Goal: Information Seeking & Learning: Find specific fact

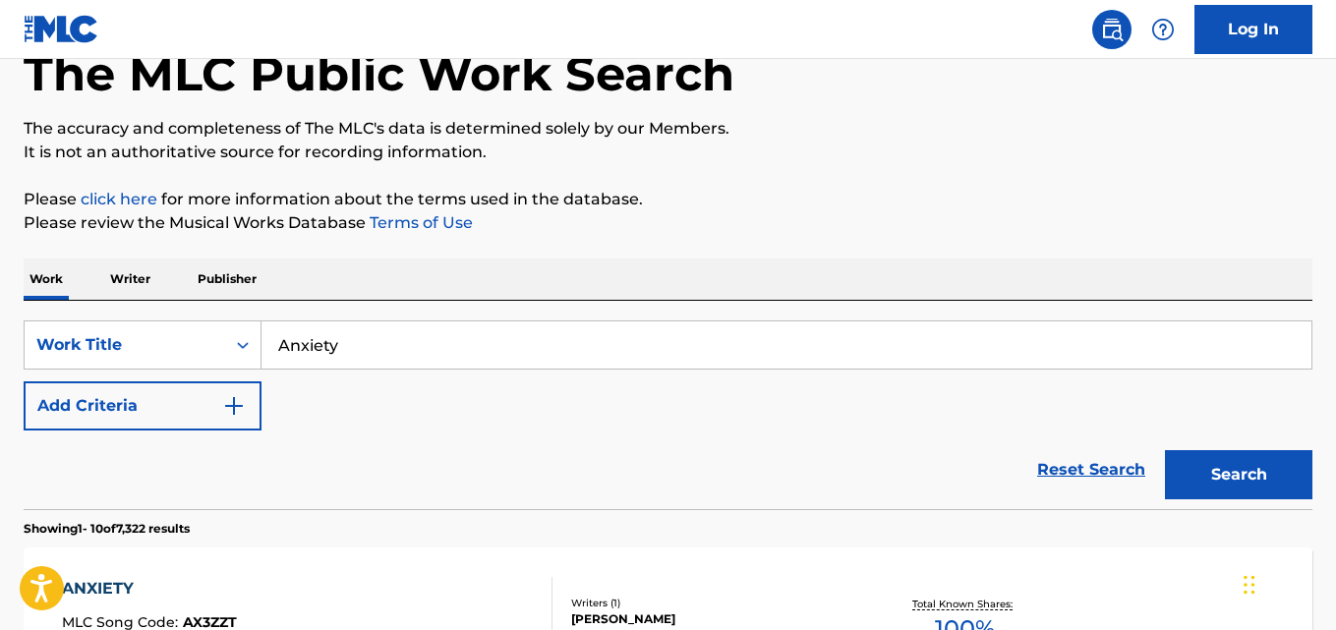
scroll to position [164, 0]
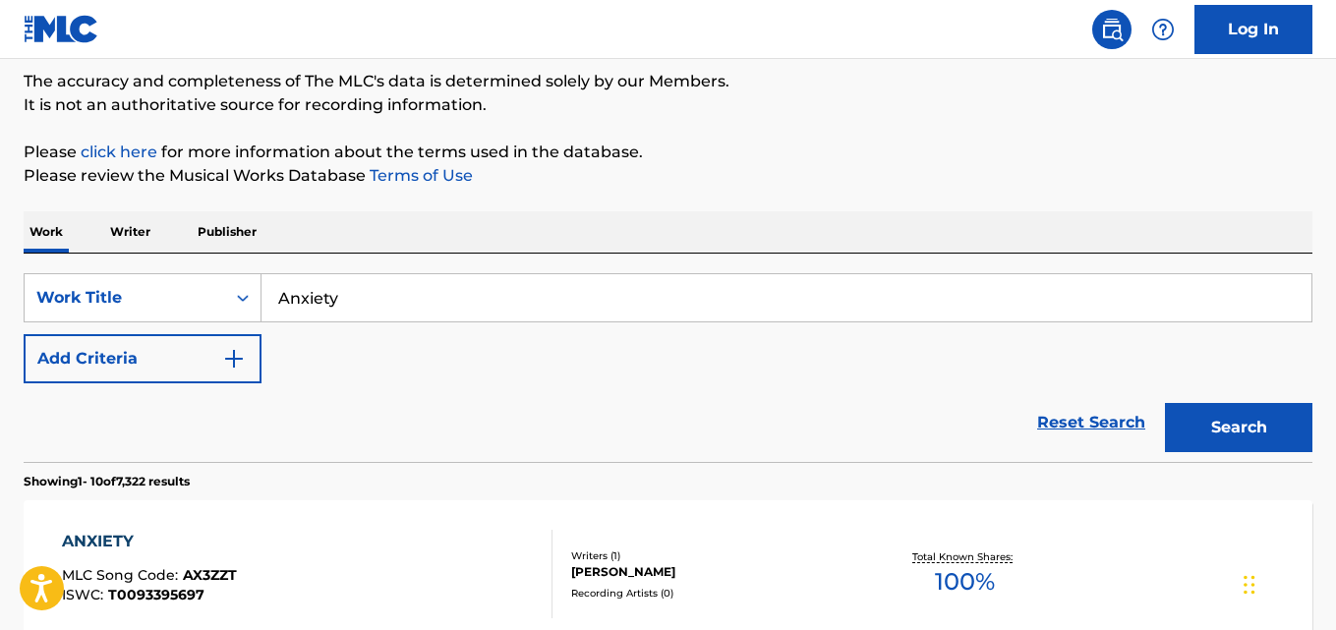
click at [996, 402] on div "Reset Search Search" at bounding box center [668, 422] width 1289 height 79
click at [1044, 423] on link "Reset Search" at bounding box center [1091, 422] width 128 height 43
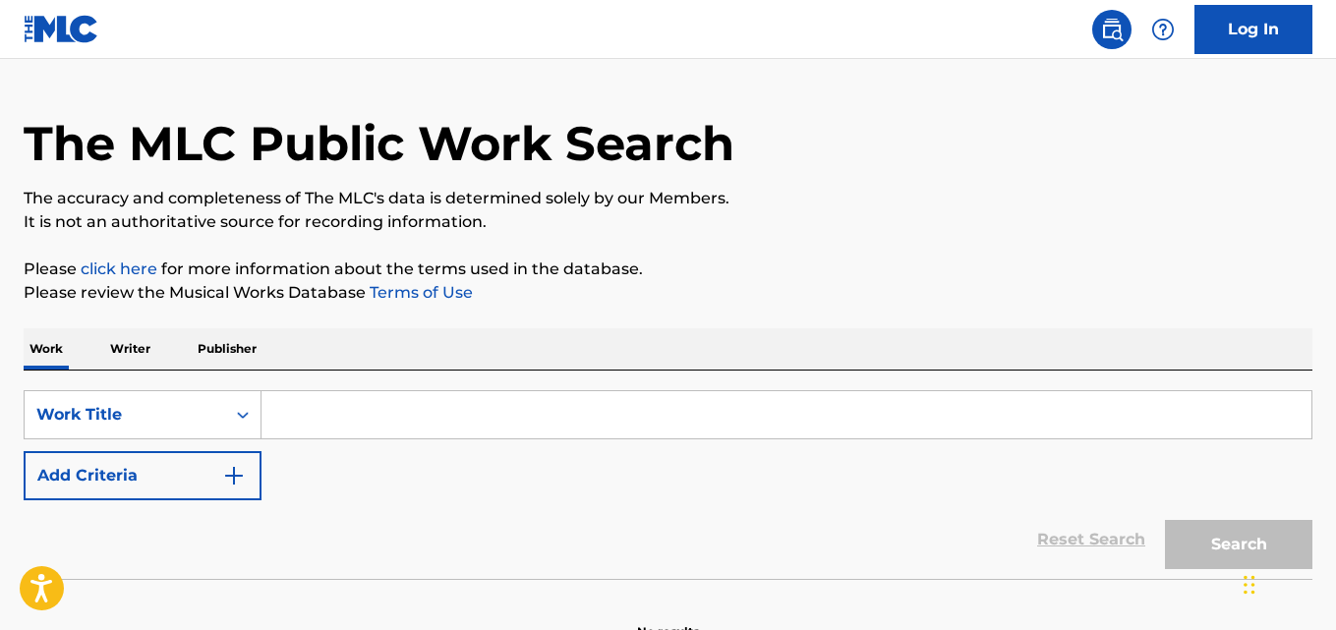
scroll to position [0, 0]
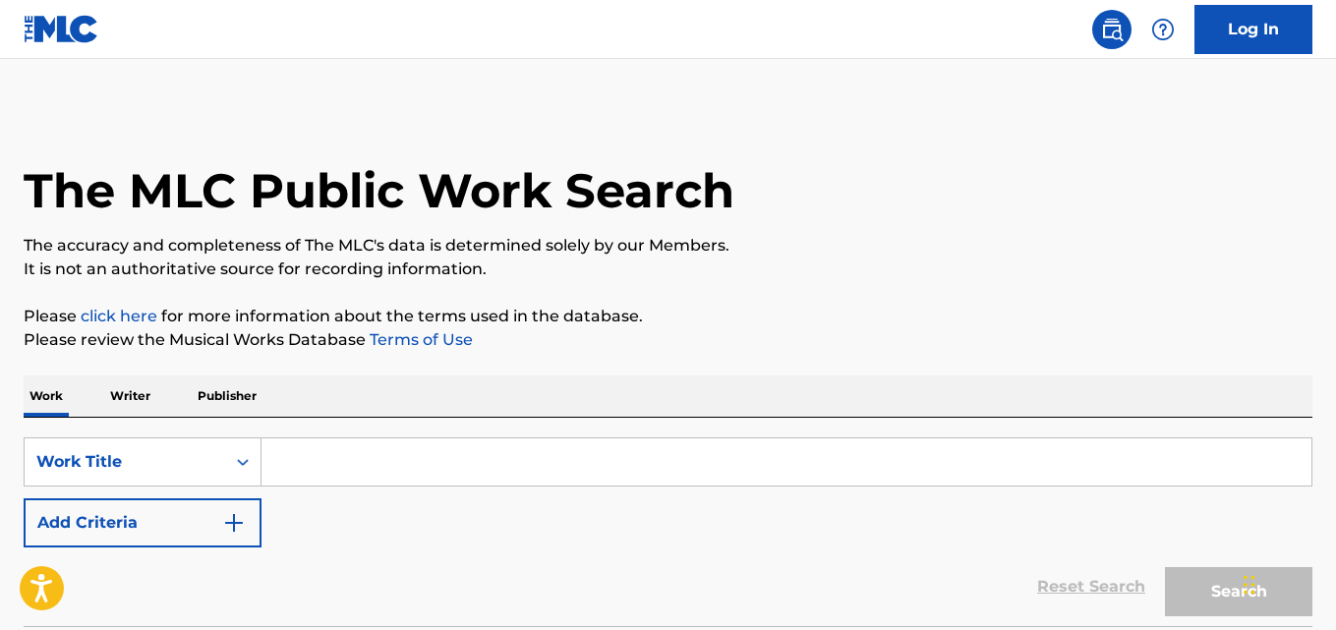
click at [683, 353] on div "The MLC Public Work Search The accuracy and completeness of The MLC's data is d…" at bounding box center [668, 398] width 1336 height 580
click at [659, 331] on p "Please review the Musical Works Database Terms of Use" at bounding box center [668, 340] width 1289 height 24
click at [442, 439] on input "Search Form" at bounding box center [786, 461] width 1050 height 47
paste input "First Luv"
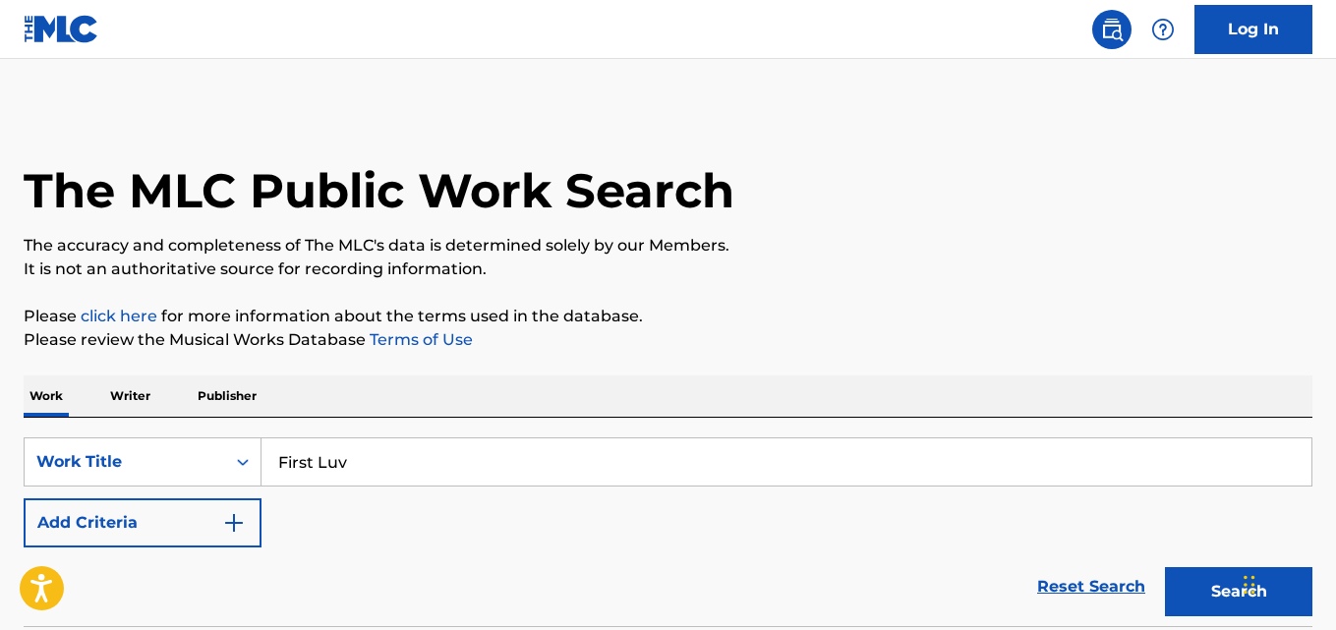
type input "First Luv"
click at [397, 398] on div "Work Writer Publisher" at bounding box center [668, 396] width 1289 height 41
click at [185, 553] on div "Reset Search Search" at bounding box center [668, 587] width 1289 height 79
click at [207, 538] on button "Add Criteria" at bounding box center [143, 522] width 238 height 49
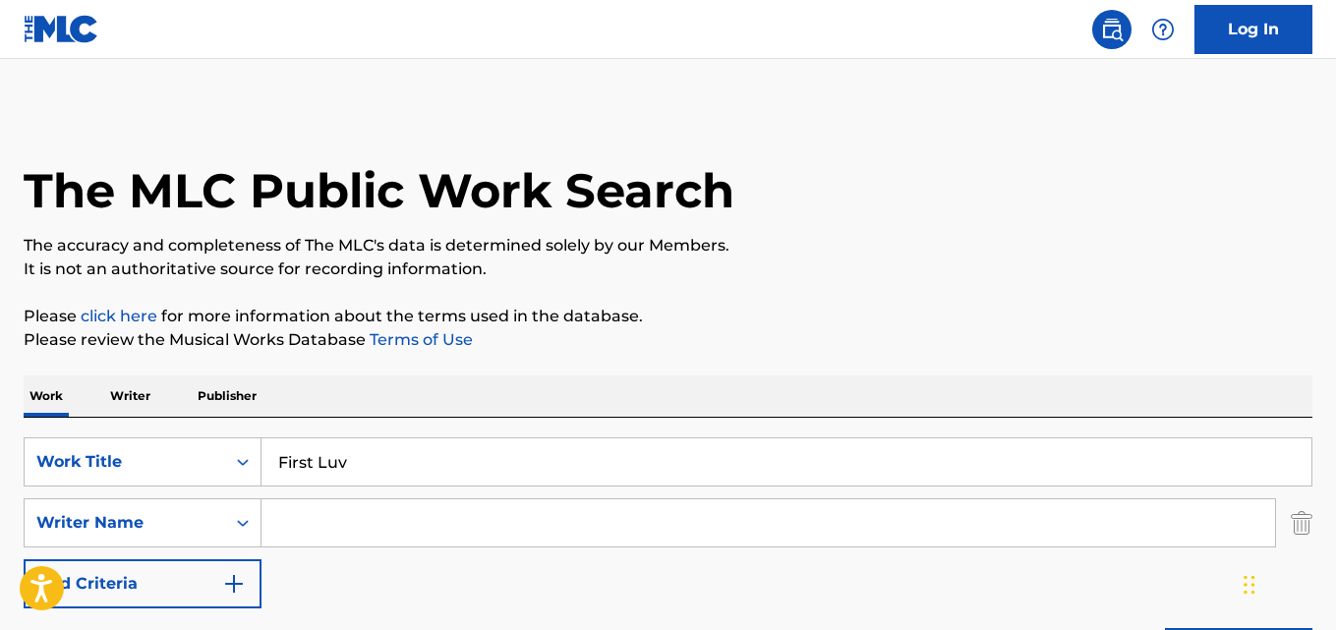
click at [319, 527] on input "Search Form" at bounding box center [768, 522] width 1014 height 47
click at [440, 526] on input "Davonii [PERSON_NAME]" at bounding box center [768, 522] width 1014 height 47
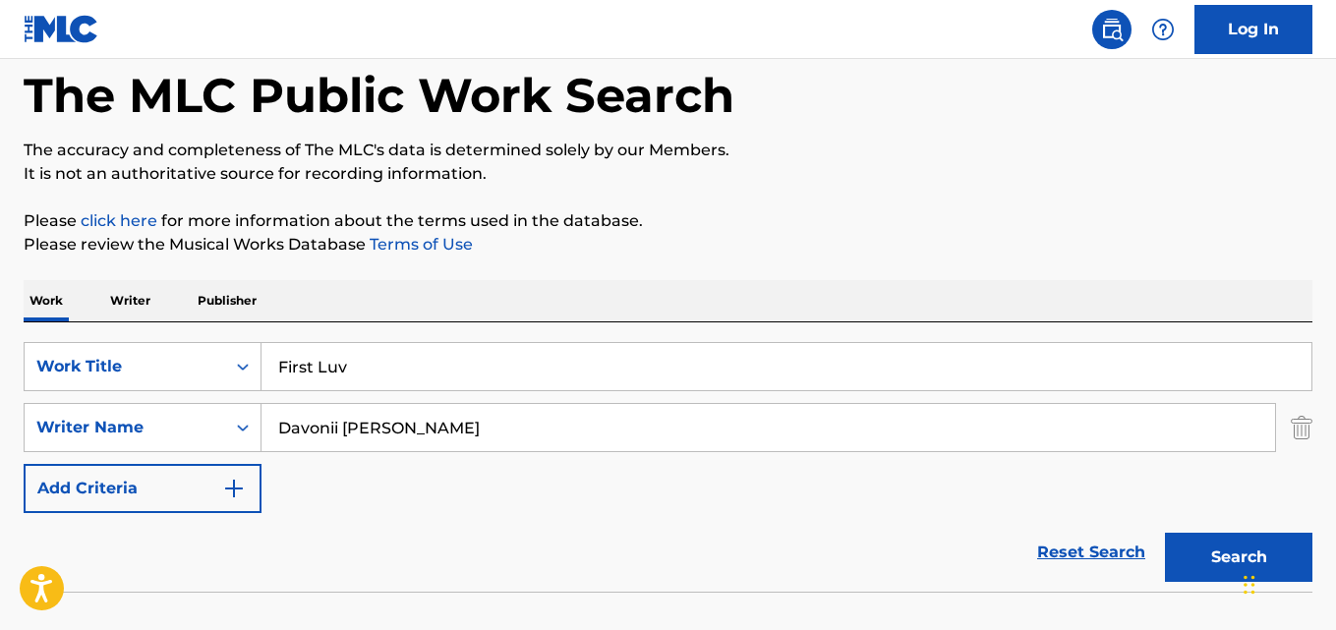
scroll to position [164, 0]
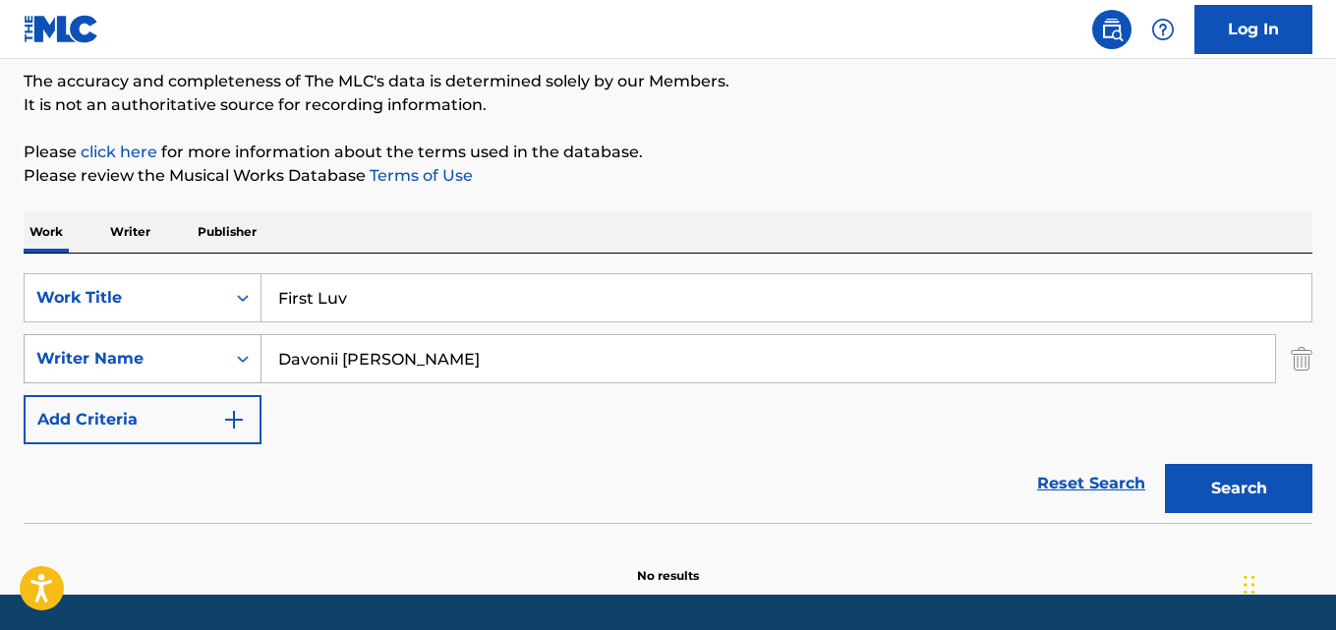
drag, startPoint x: 345, startPoint y: 357, endPoint x: 78, endPoint y: 372, distance: 267.8
click at [78, 372] on div "SearchWithCriteria9eed37d5-9722-42df-93dc-1b45b3e59c36 Writer Name [PERSON_NAME]" at bounding box center [668, 358] width 1289 height 49
click at [1165, 464] on button "Search" at bounding box center [1238, 488] width 147 height 49
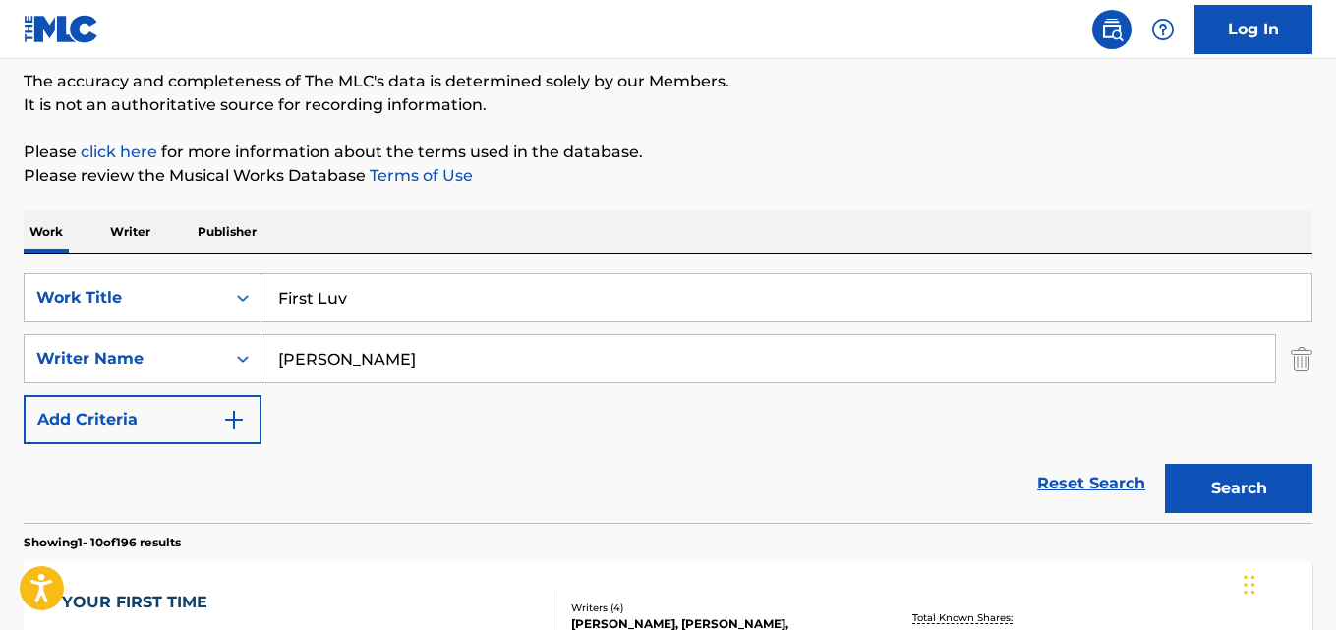
click at [419, 244] on div "Work Writer Publisher" at bounding box center [668, 231] width 1289 height 41
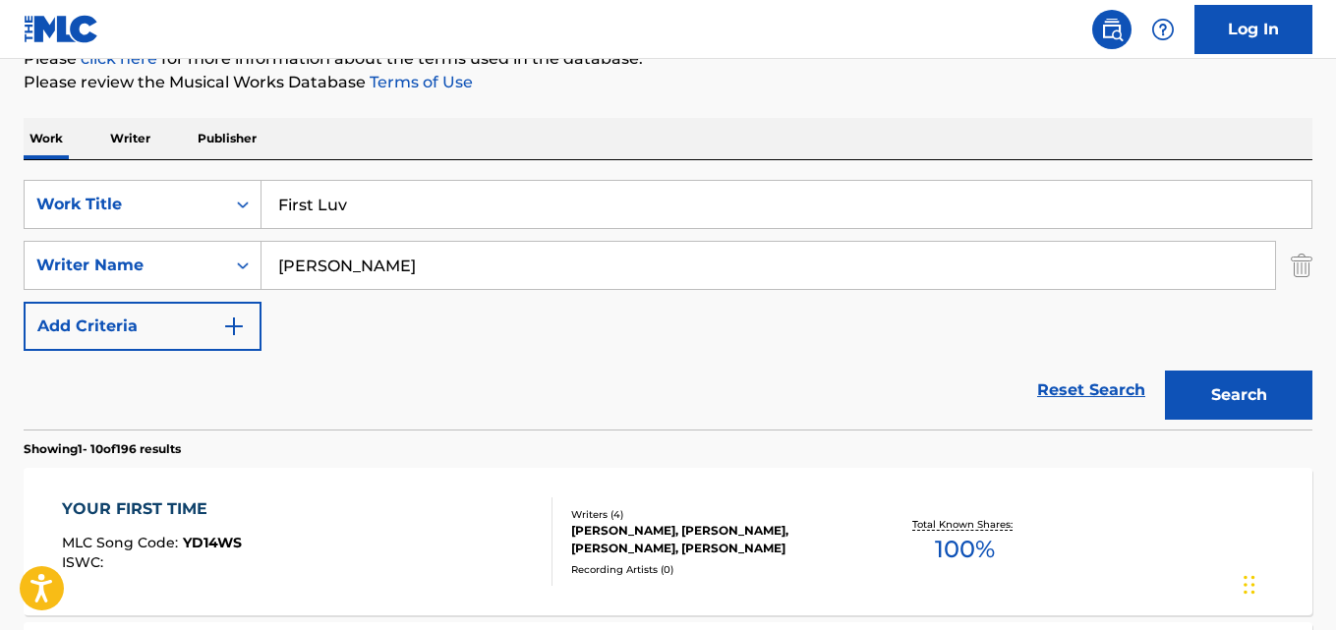
scroll to position [327, 0]
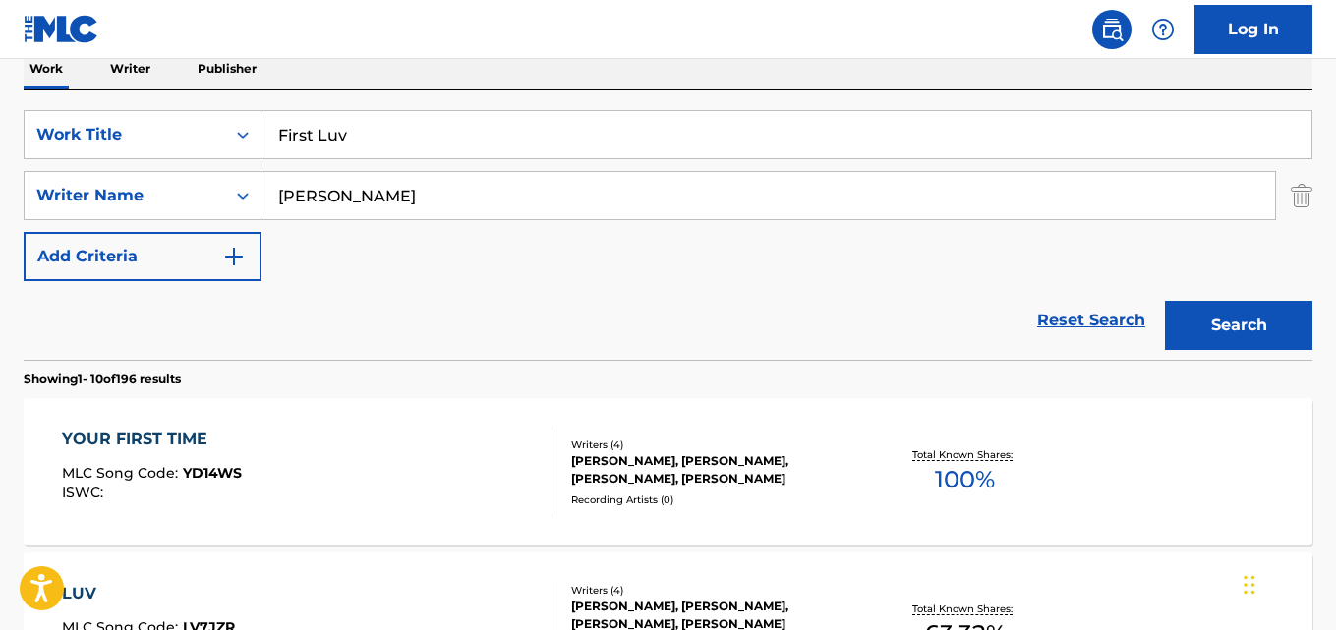
click at [401, 306] on div "Reset Search Search" at bounding box center [668, 320] width 1289 height 79
drag, startPoint x: 439, startPoint y: 193, endPoint x: 100, endPoint y: 193, distance: 339.1
click at [100, 193] on div "SearchWithCriteria9eed37d5-9722-42df-93dc-1b45b3e59c36 Writer Name [PERSON_NAME]" at bounding box center [668, 195] width 1289 height 49
paste input "[PERSON_NAME]"
click at [1165, 301] on button "Search" at bounding box center [1238, 325] width 147 height 49
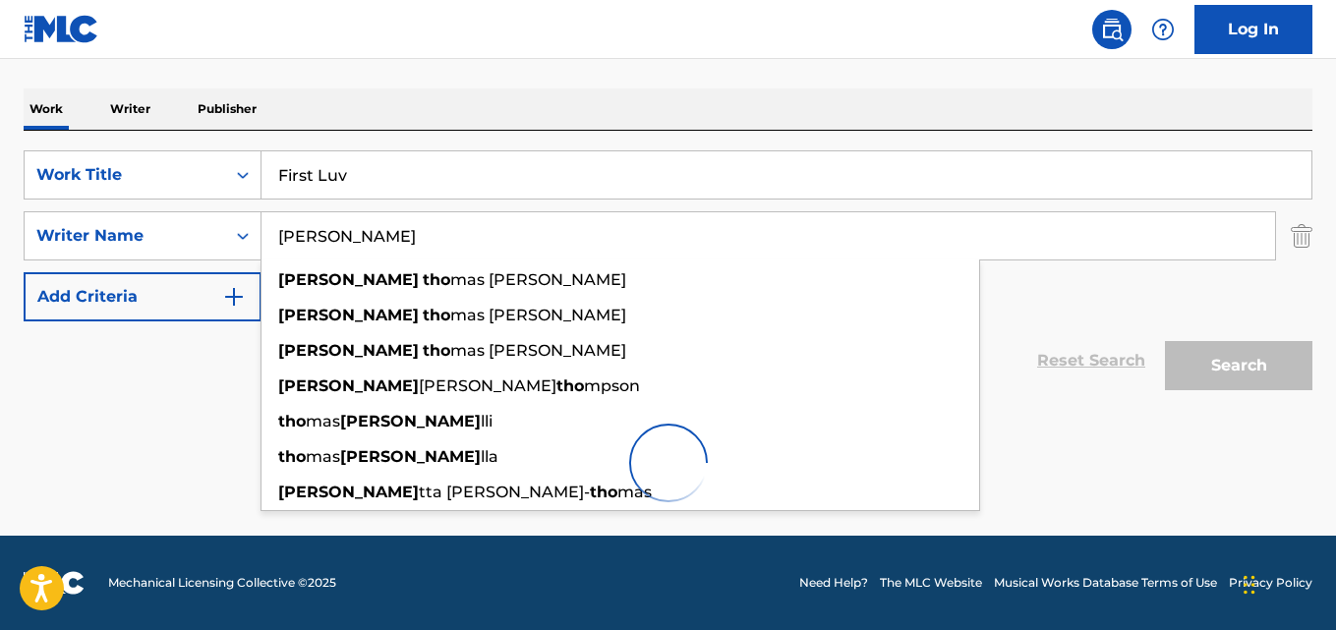
scroll to position [223, 0]
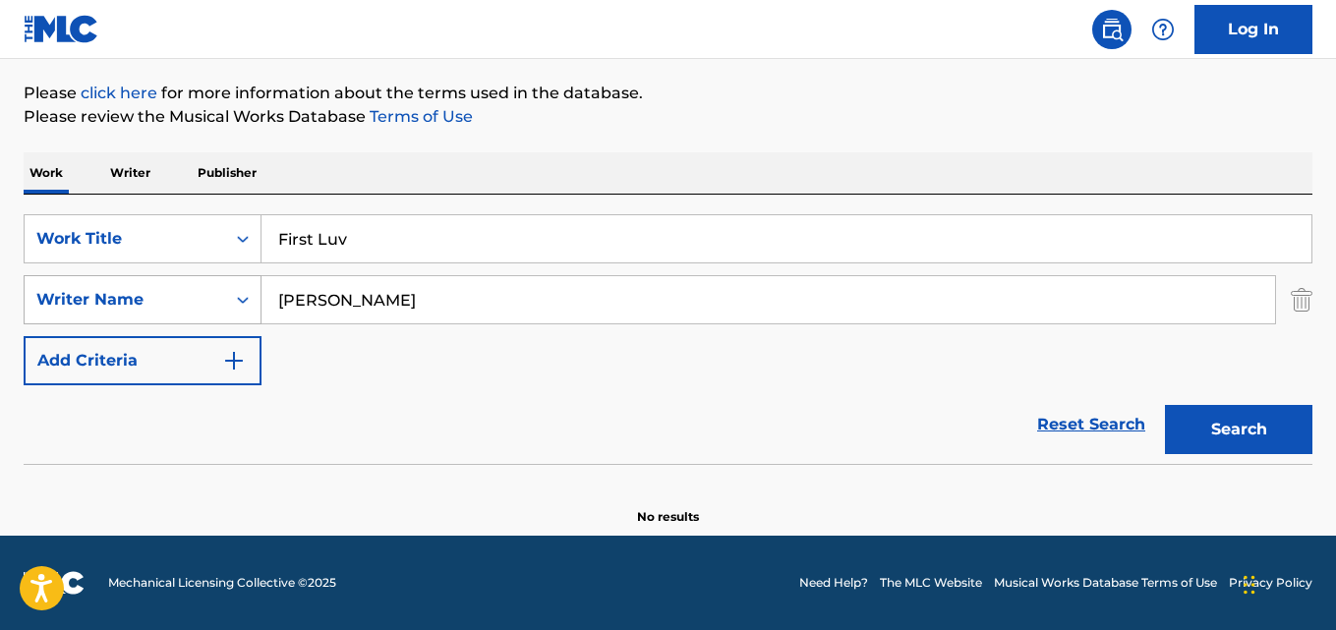
drag, startPoint x: 416, startPoint y: 306, endPoint x: 158, endPoint y: 306, distance: 257.6
click at [158, 306] on div "SearchWithCriteria9eed37d5-9722-42df-93dc-1b45b3e59c36 Writer Name [PERSON_NAME]" at bounding box center [668, 299] width 1289 height 49
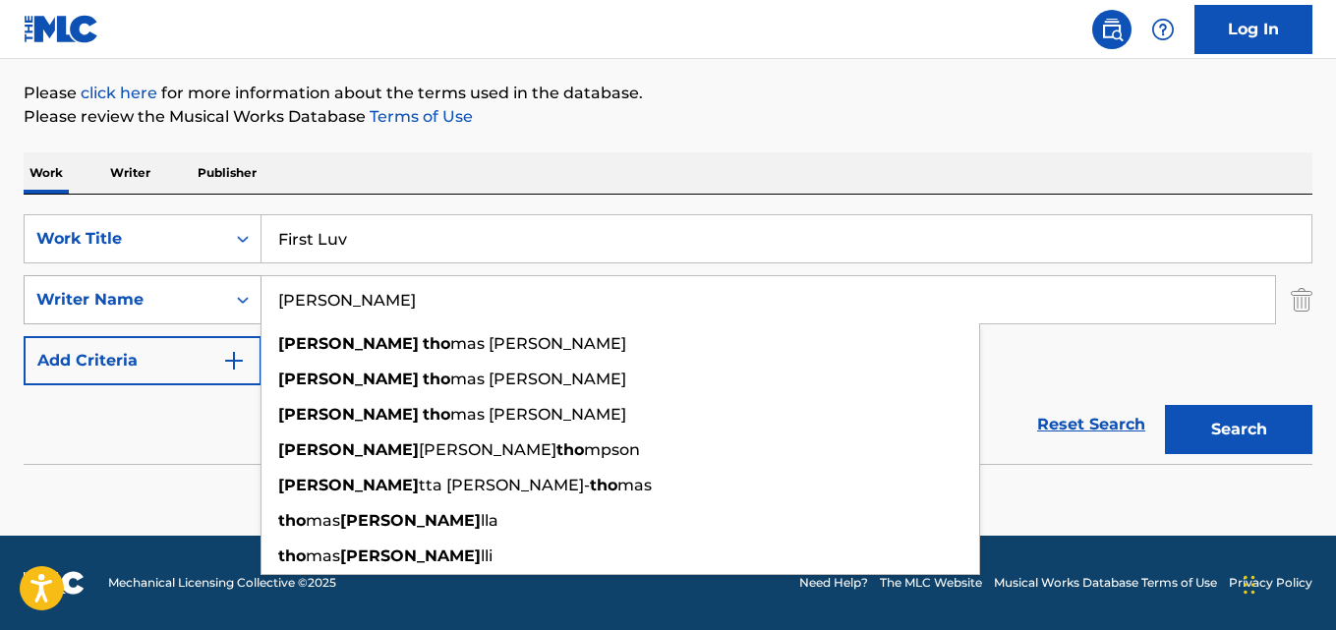
paste input "Davonii [PERSON_NAME]"
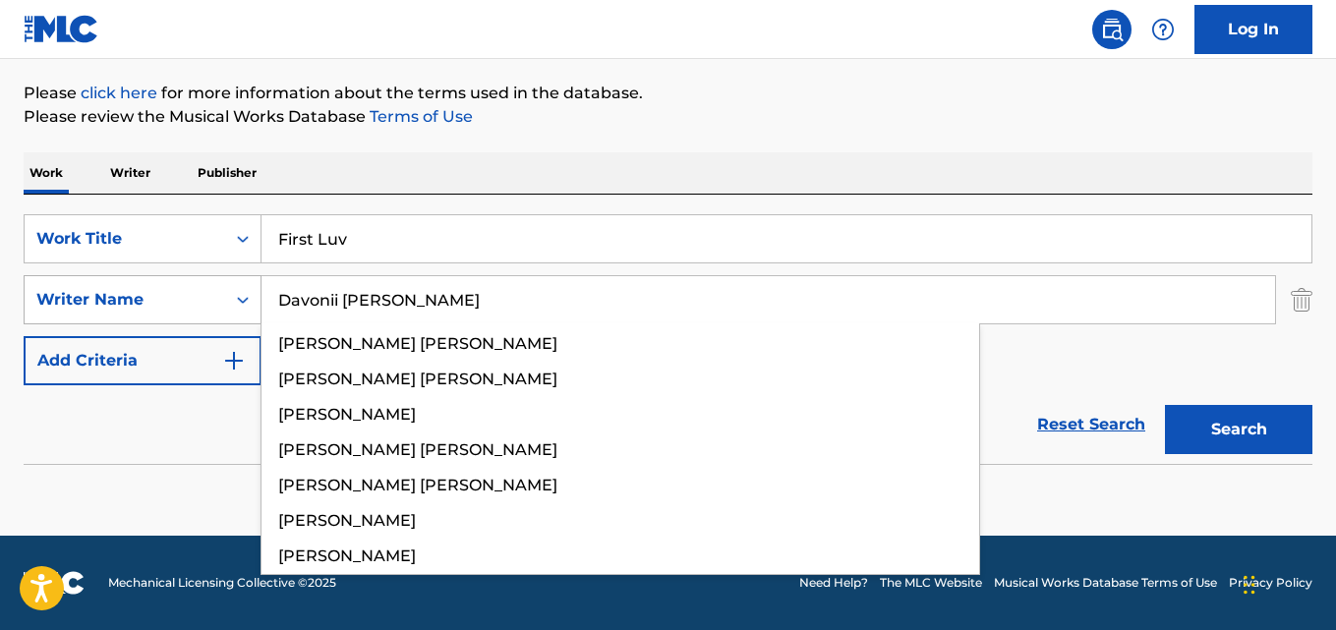
click at [1165, 405] on button "Search" at bounding box center [1238, 429] width 147 height 49
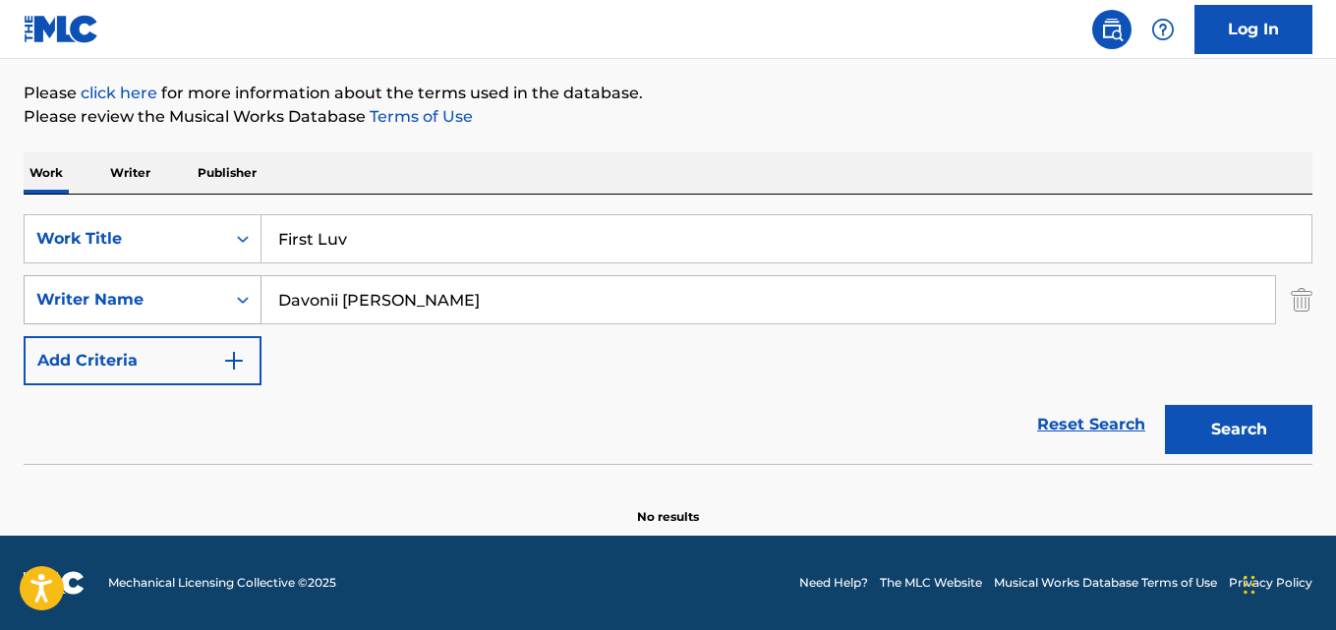
drag, startPoint x: 398, startPoint y: 318, endPoint x: 208, endPoint y: 319, distance: 189.7
click at [208, 319] on div "SearchWithCriteria9eed37d5-9722-42df-93dc-1b45b3e59c36 Writer Name [PERSON_NAME]" at bounding box center [668, 299] width 1289 height 49
paste input "[PERSON_NAME]"
click at [1165, 405] on button "Search" at bounding box center [1238, 429] width 147 height 49
click at [655, 133] on div "The MLC Public Work Search The accuracy and completeness of The MLC's data is d…" at bounding box center [668, 205] width 1336 height 641
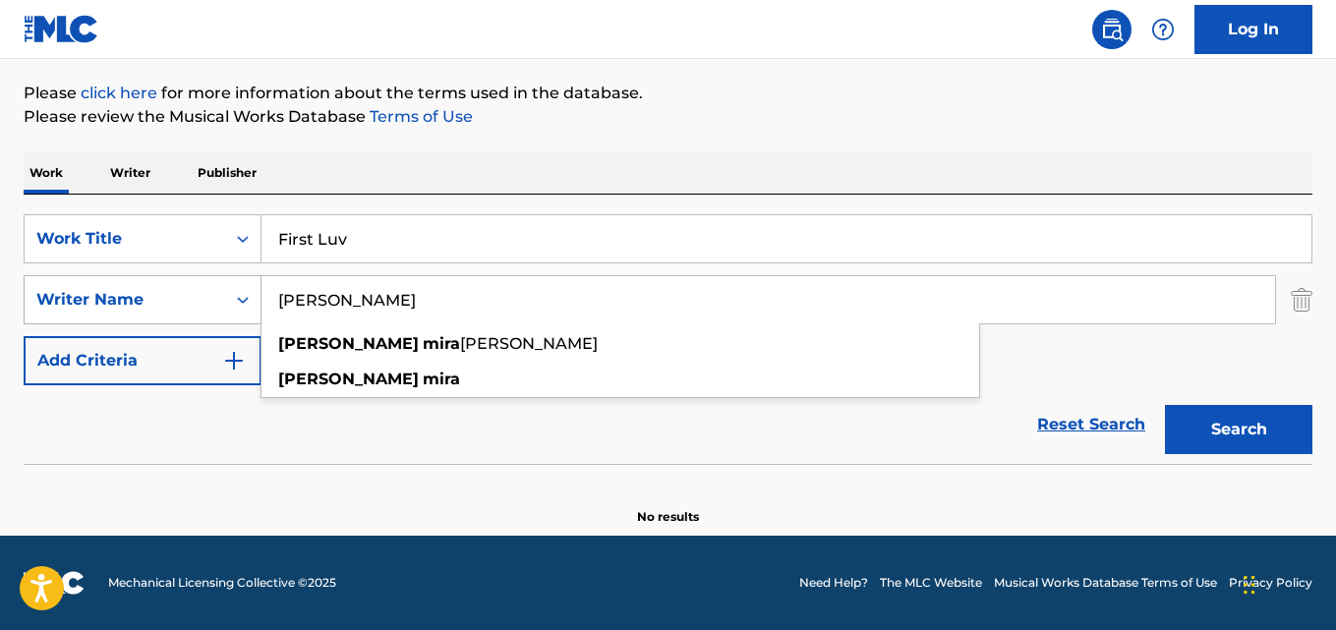
drag, startPoint x: 462, startPoint y: 283, endPoint x: 147, endPoint y: 318, distance: 316.4
click at [147, 318] on div "SearchWithCriteria9eed37d5-9722-42df-93dc-1b45b3e59c36 Writer Name [PERSON_NAME…" at bounding box center [668, 299] width 1289 height 49
paste input "[PERSON_NAME]"
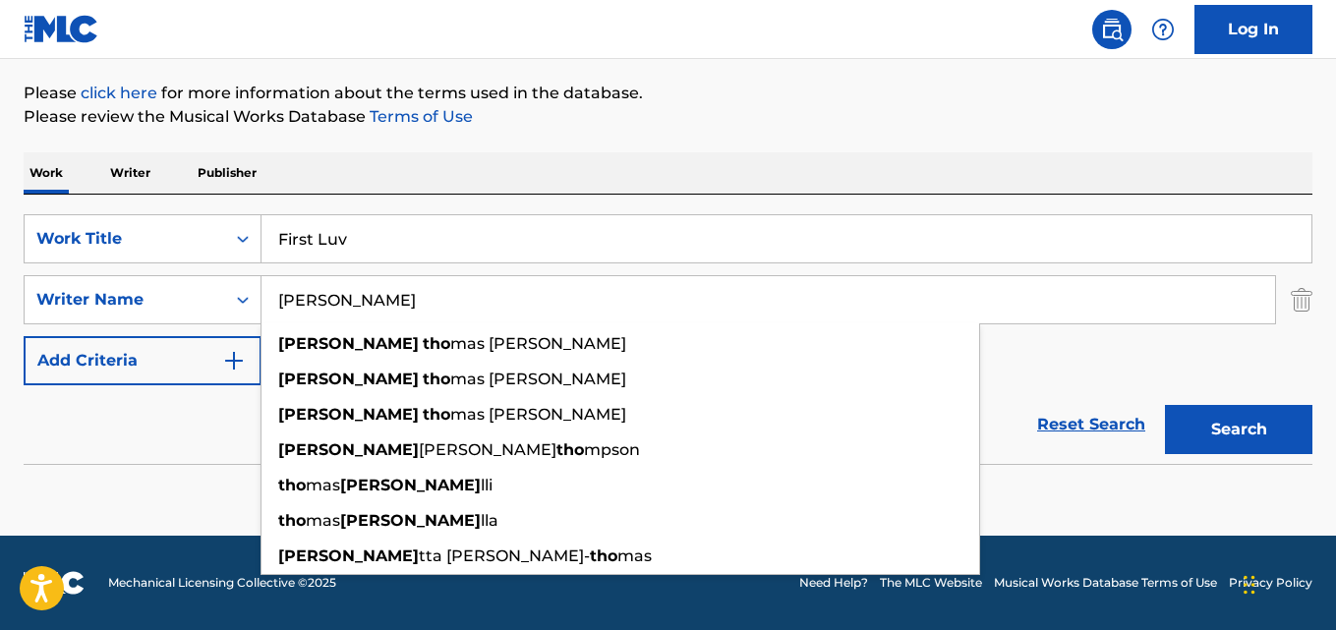
drag, startPoint x: 319, startPoint y: 299, endPoint x: 587, endPoint y: 292, distance: 267.5
click at [587, 292] on input "[PERSON_NAME]" at bounding box center [768, 299] width 1014 height 47
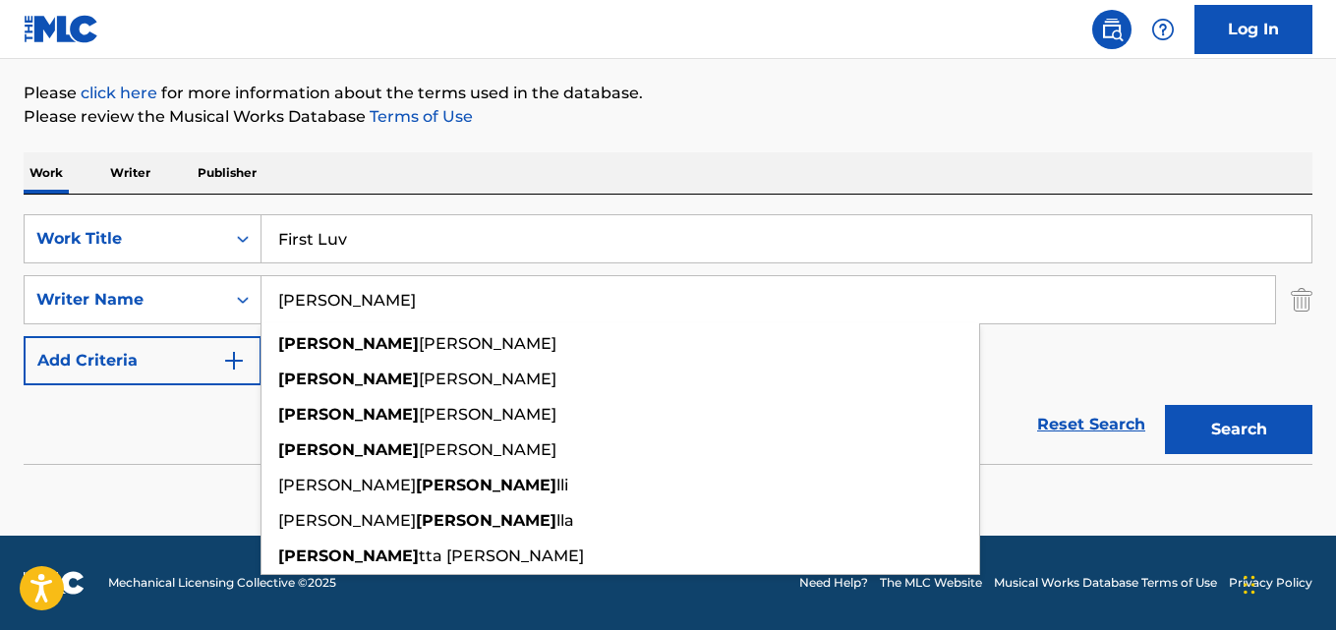
type input "[PERSON_NAME]"
click at [1165, 405] on button "Search" at bounding box center [1238, 429] width 147 height 49
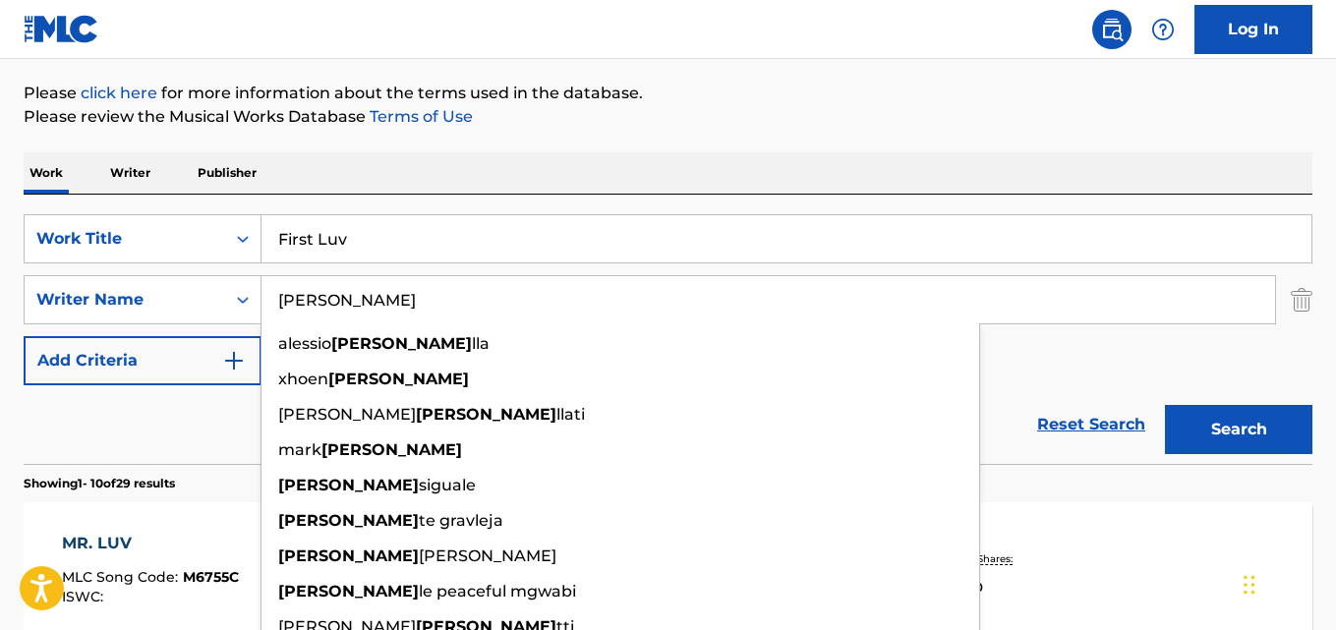
click at [832, 181] on div "Work Writer Publisher" at bounding box center [668, 172] width 1289 height 41
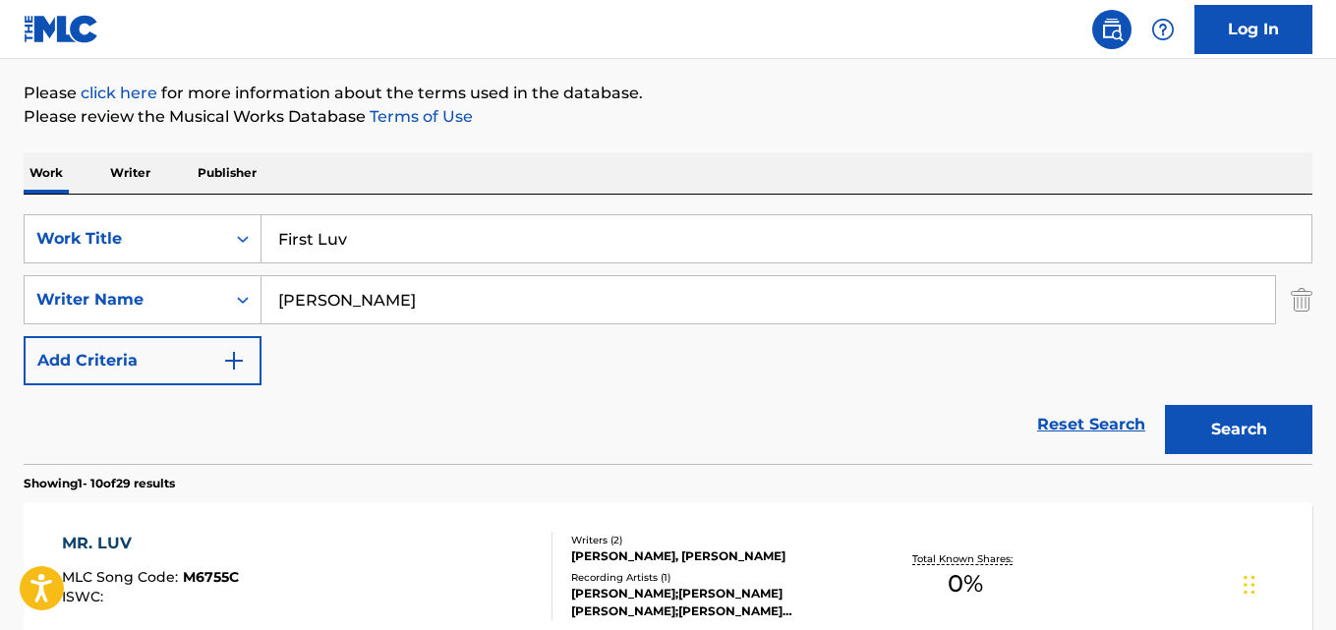
drag, startPoint x: 420, startPoint y: 248, endPoint x: 261, endPoint y: 266, distance: 160.3
click at [261, 266] on div "SearchWithCriteria14a66873-ea5d-4cc2-8a46-15db44a3ada7 Work Title First Luv Sea…" at bounding box center [668, 299] width 1289 height 171
paste input "Move On"
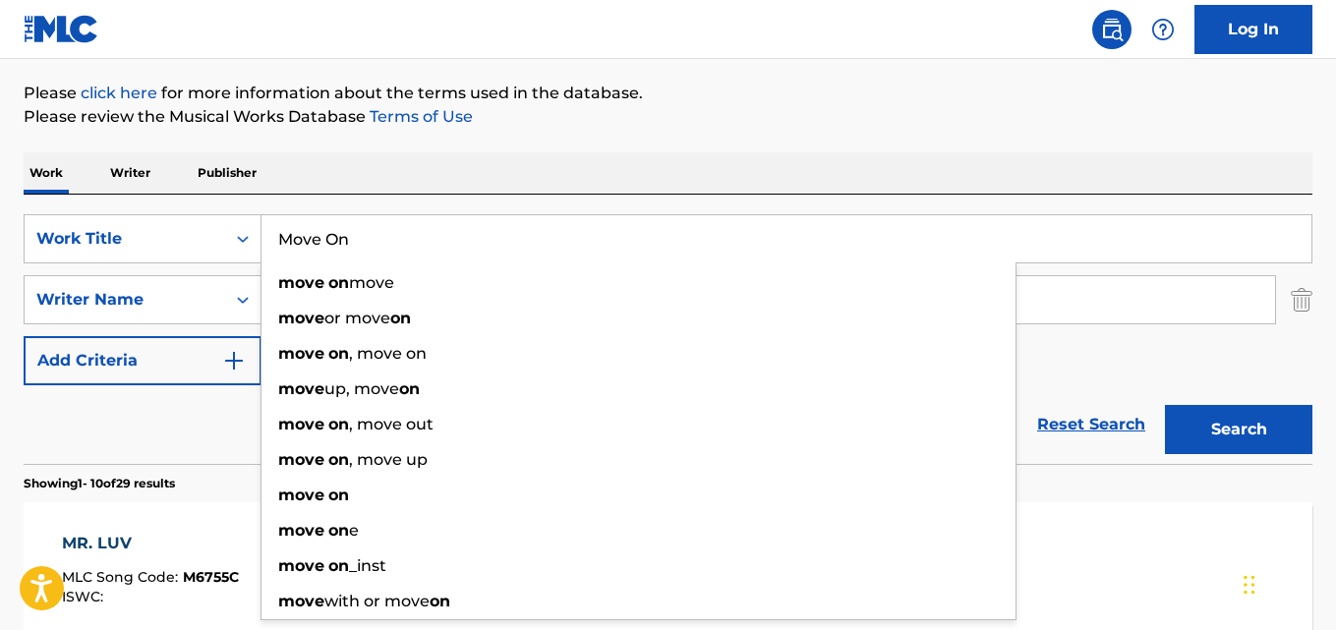
type input "Move On"
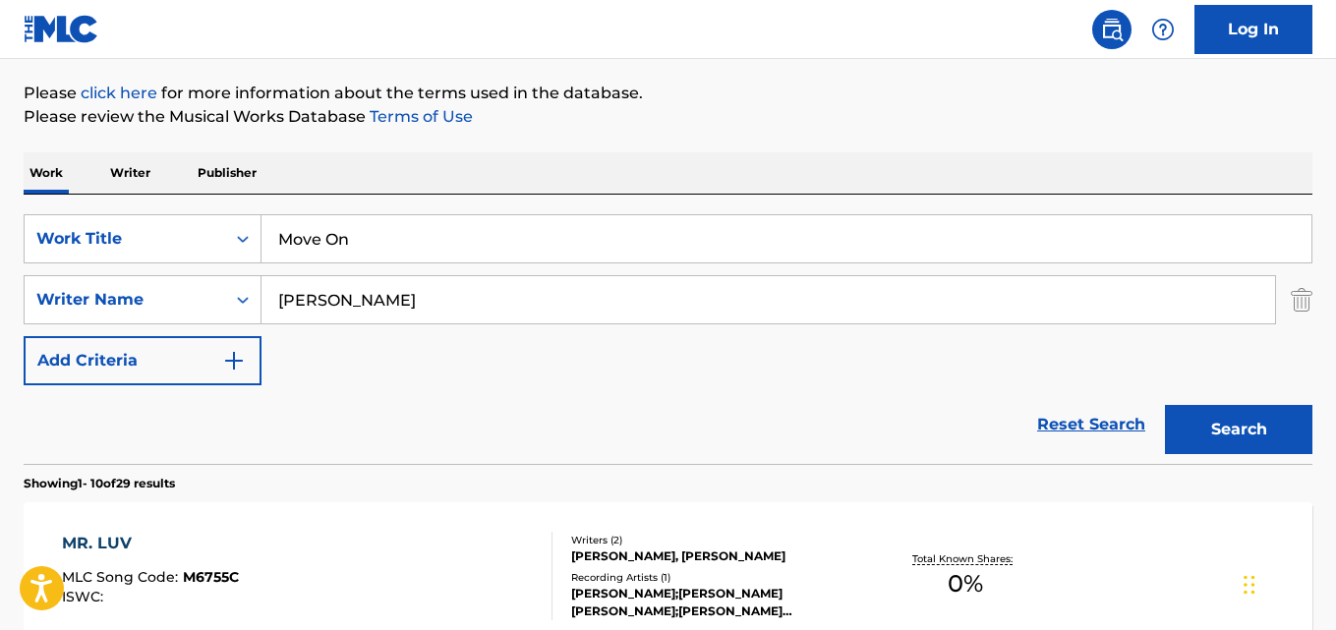
click at [456, 188] on div "Work Writer Publisher" at bounding box center [668, 172] width 1289 height 41
click at [543, 368] on div "SearchWithCriteria14a66873-ea5d-4cc2-8a46-15db44a3ada7 Work Title Move On Searc…" at bounding box center [668, 299] width 1289 height 171
drag, startPoint x: 383, startPoint y: 308, endPoint x: 192, endPoint y: 307, distance: 191.7
click at [192, 307] on div "SearchWithCriteria9eed37d5-9722-42df-93dc-1b45b3e59c36 Writer Name [PERSON_NAME]" at bounding box center [668, 299] width 1289 height 49
paste input "[PERSON_NAME],[PERSON_NAME],[PERSON_NAME],Steezgode,Steezgod"
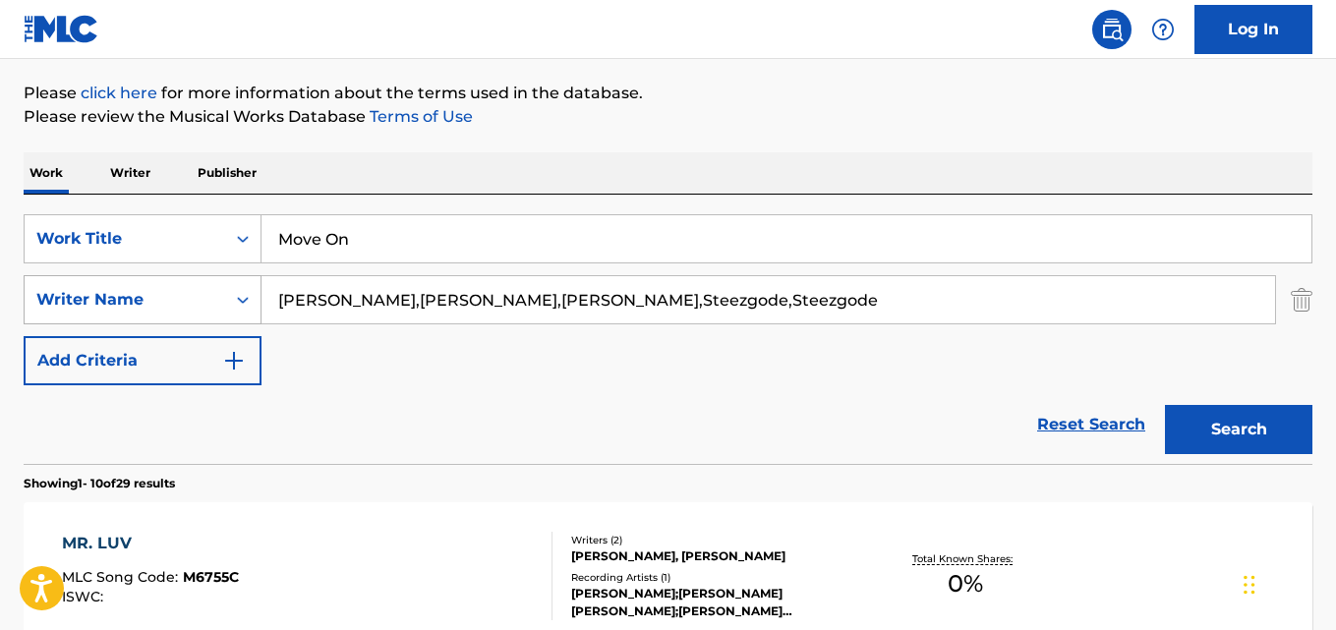
click at [1165, 405] on button "Search" at bounding box center [1238, 429] width 147 height 49
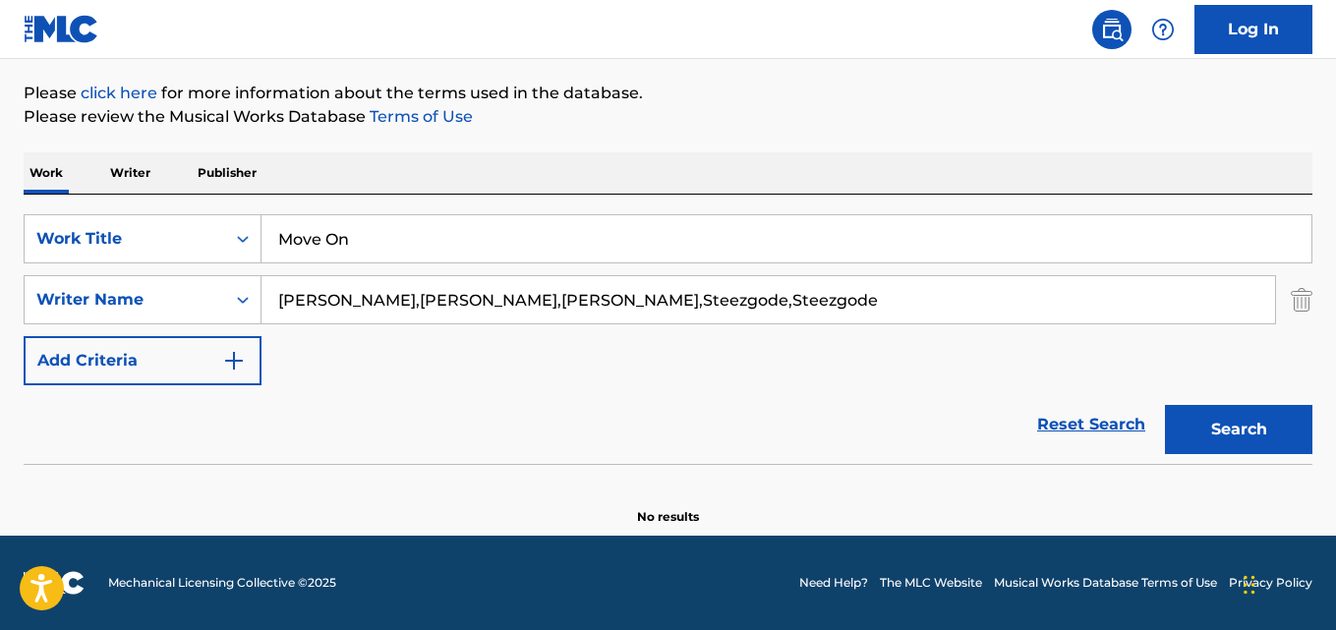
drag, startPoint x: 906, startPoint y: 314, endPoint x: 97, endPoint y: 269, distance: 810.2
click at [97, 269] on div "SearchWithCriteria14a66873-ea5d-4cc2-8a46-15db44a3ada7 Work Title Move On Searc…" at bounding box center [668, 299] width 1289 height 171
paste input "Search Form"
type input "[PERSON_NAME]"
click at [1165, 405] on button "Search" at bounding box center [1238, 429] width 147 height 49
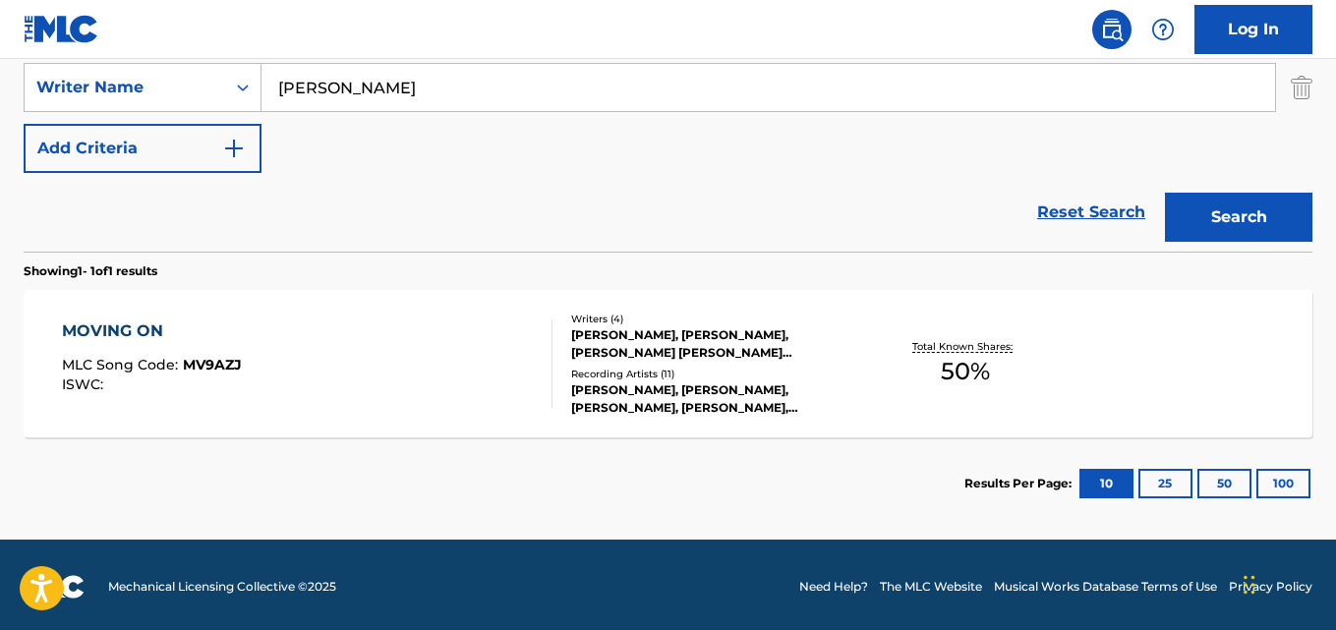
scroll to position [439, 0]
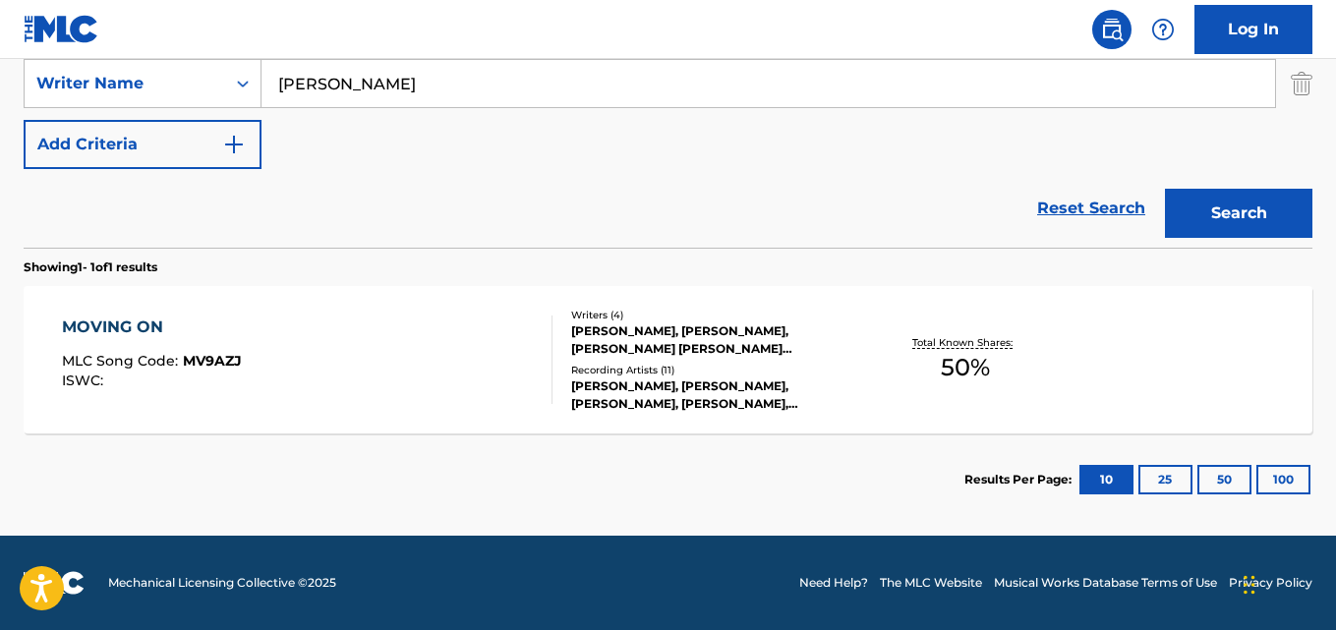
click at [205, 323] on div "MOVING ON" at bounding box center [152, 328] width 180 height 24
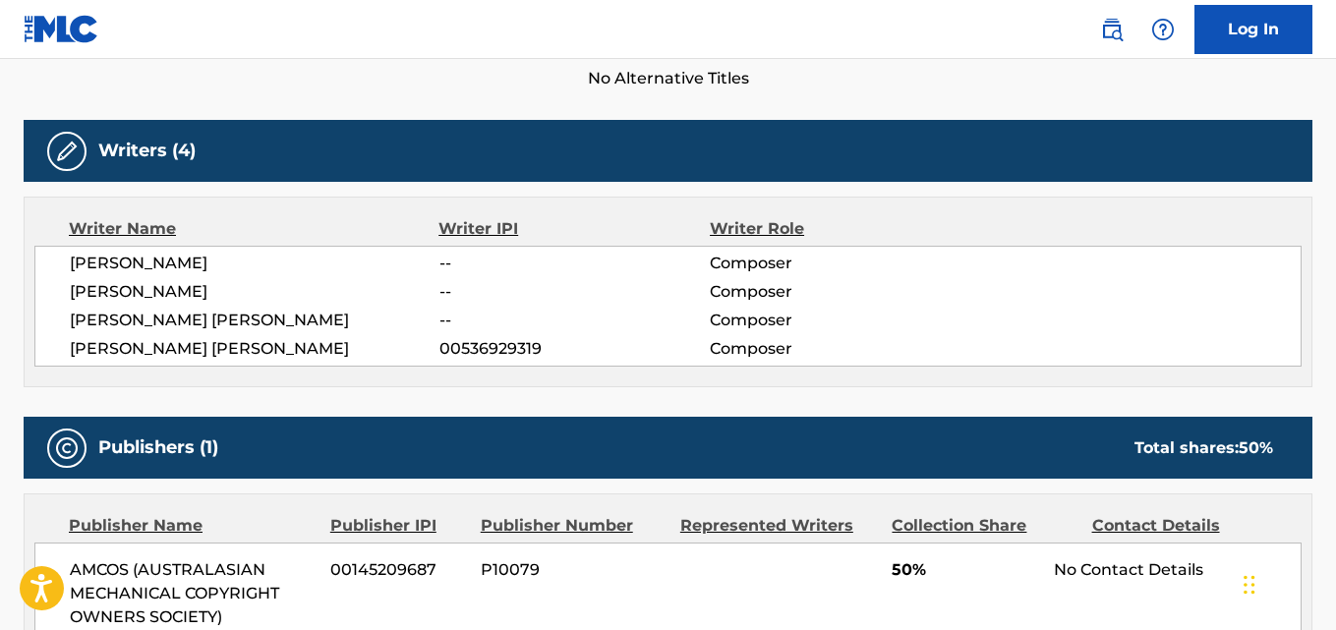
scroll to position [656, 0]
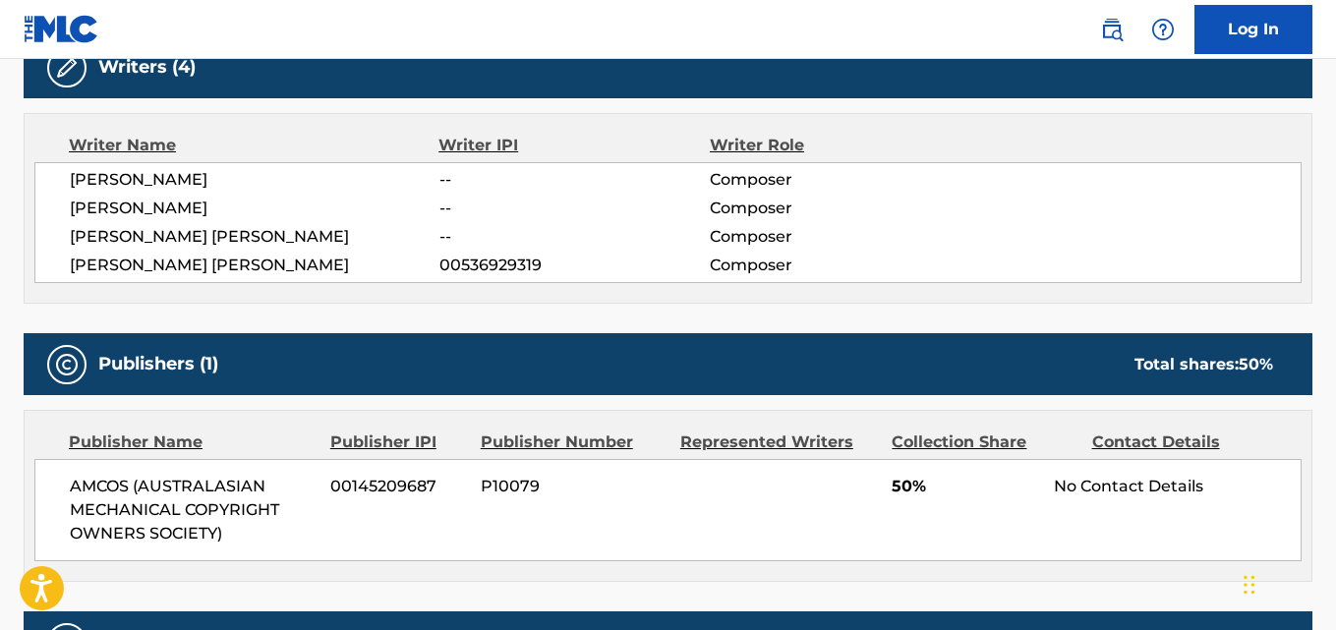
click at [153, 210] on span "[PERSON_NAME]" at bounding box center [255, 209] width 370 height 24
copy span "CHERRY"
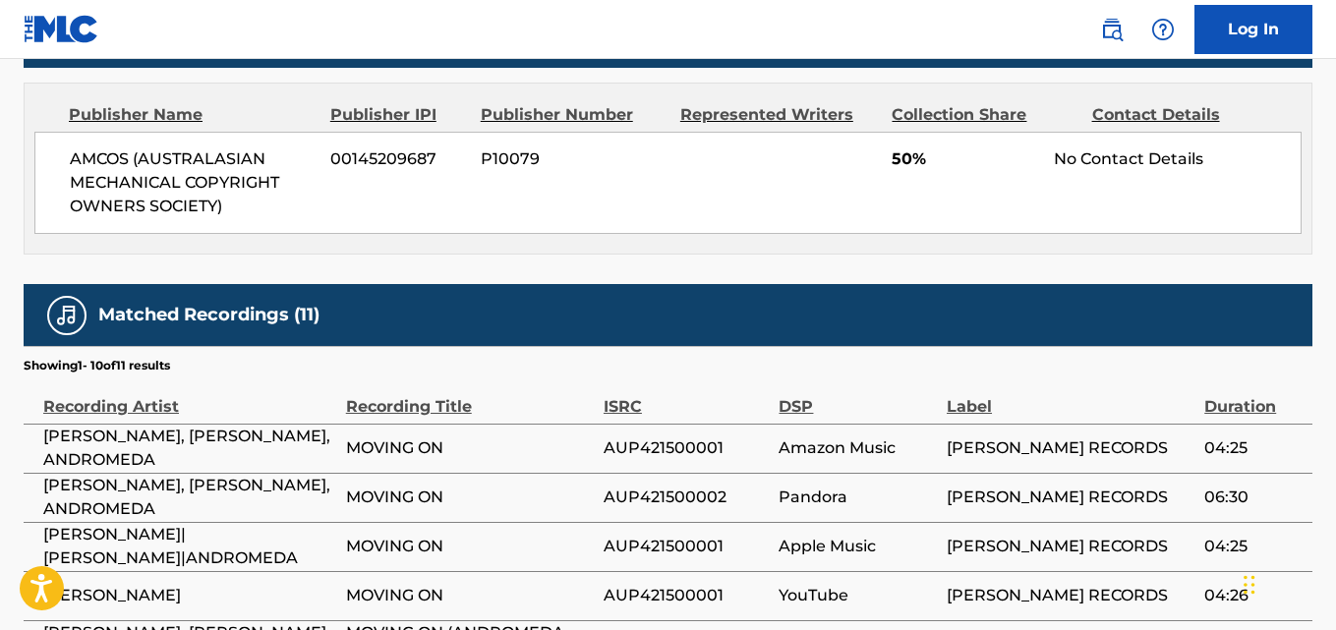
scroll to position [819, 0]
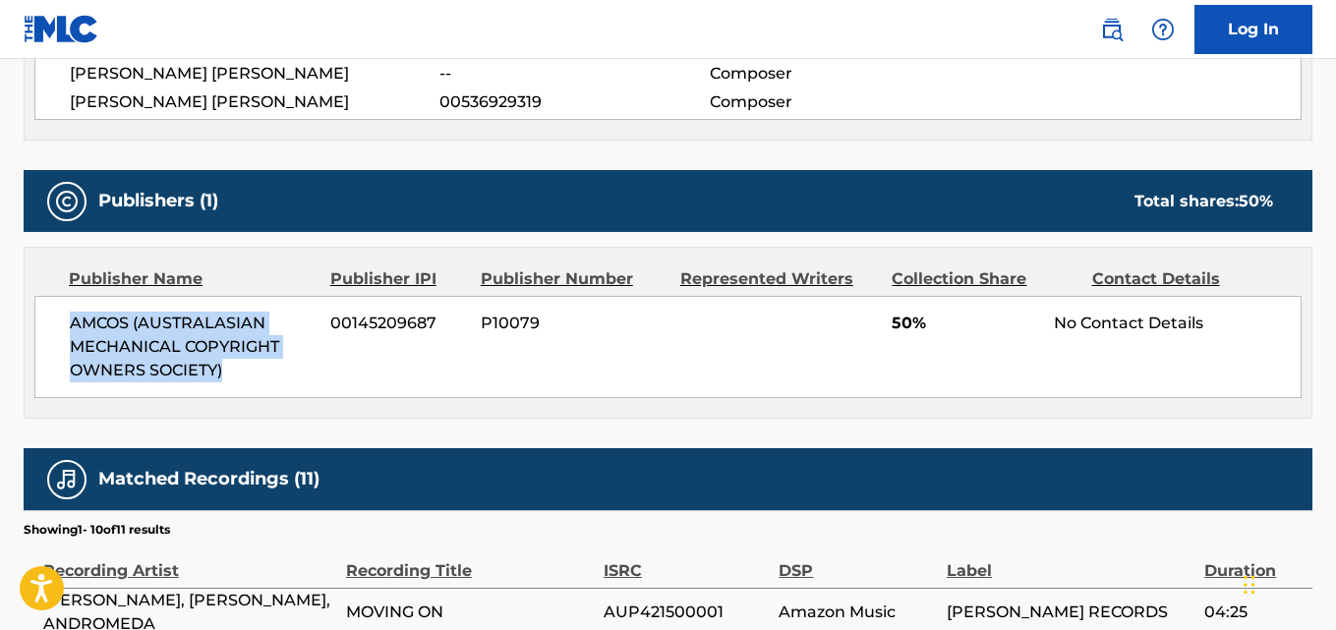
drag, startPoint x: 69, startPoint y: 324, endPoint x: 259, endPoint y: 369, distance: 194.8
click at [259, 369] on div "AMCOS (AUSTRALASIAN MECHANICAL COPYRIGHT OWNERS SOCIETY) [PHONE_NUMBER] P10079 …" at bounding box center [667, 347] width 1267 height 102
copy span "AMCOS (AUSTRALASIAN MECHANICAL COPYRIGHT OWNERS SOCIETY)"
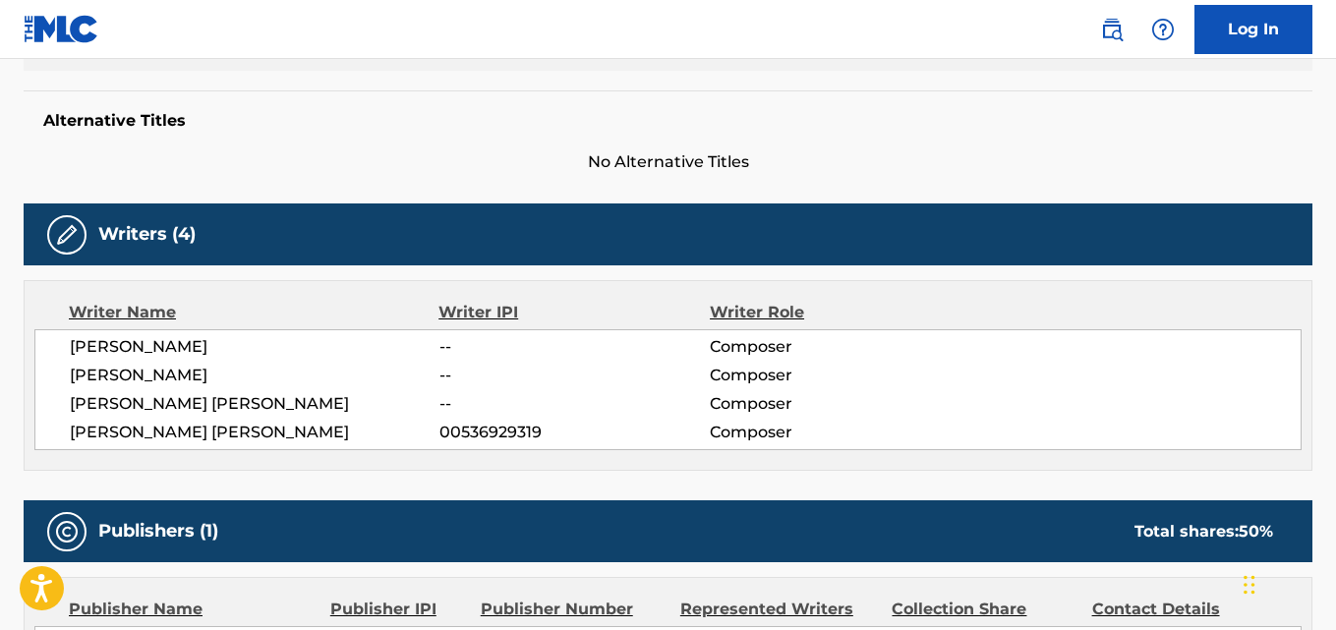
scroll to position [492, 0]
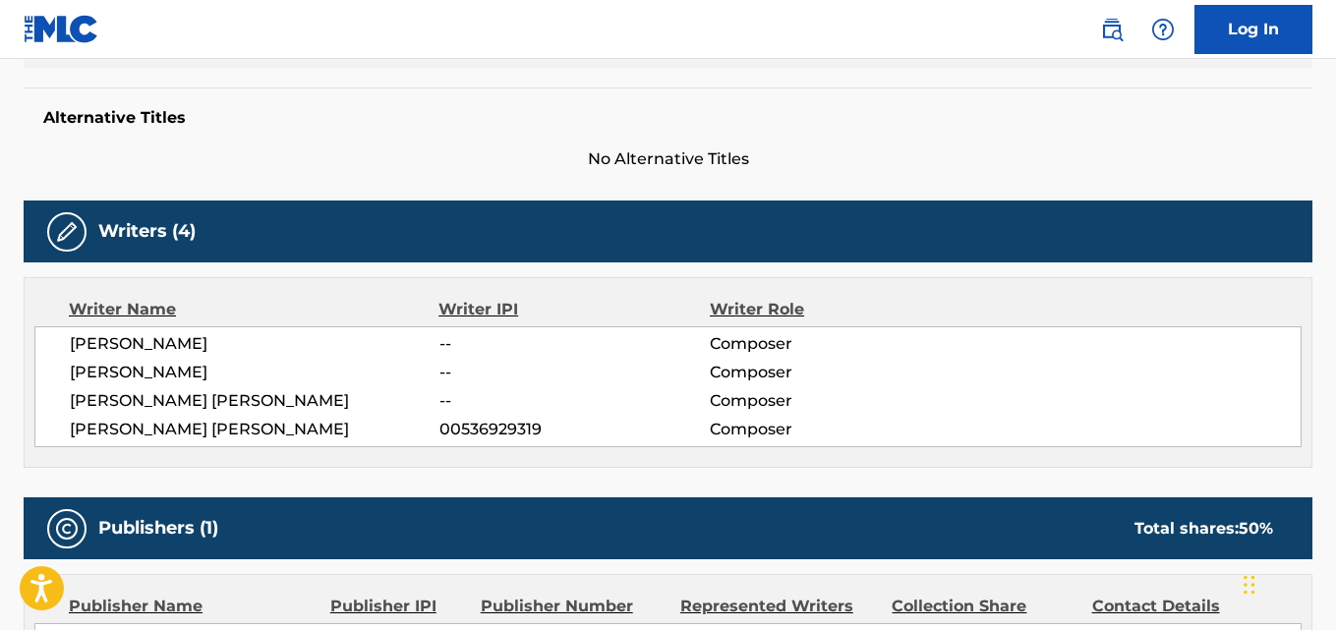
click at [150, 373] on span "[PERSON_NAME]" at bounding box center [255, 373] width 370 height 24
copy span "CHERRY"
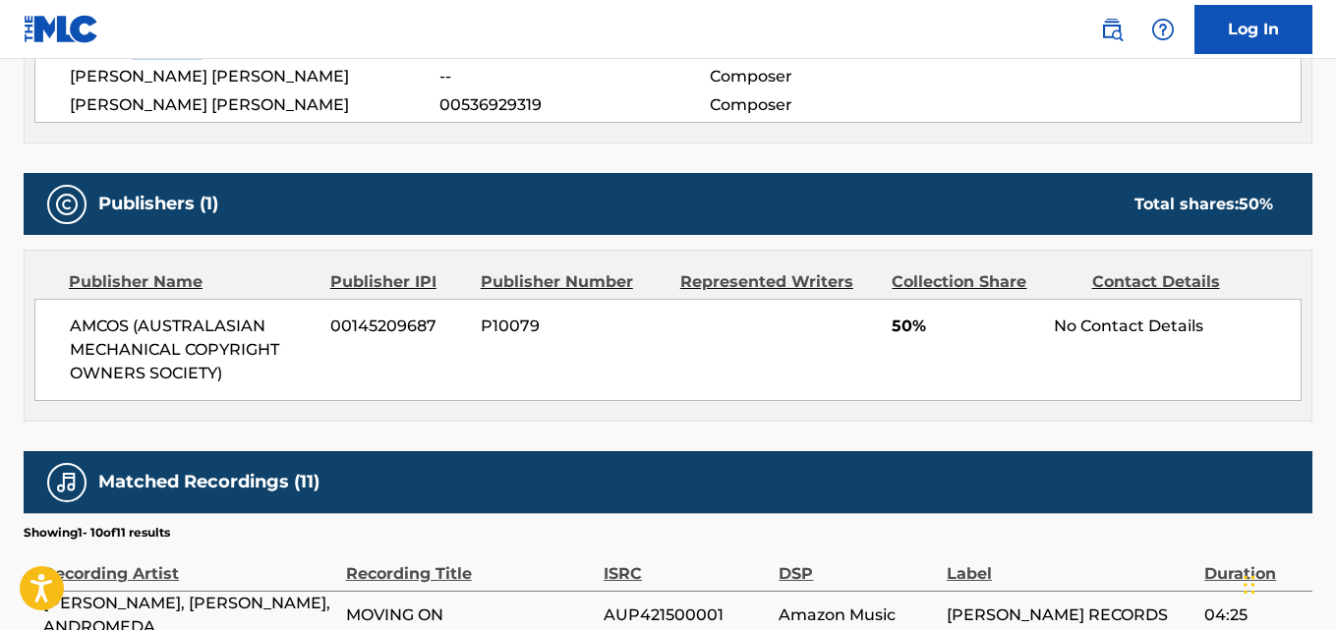
scroll to position [819, 0]
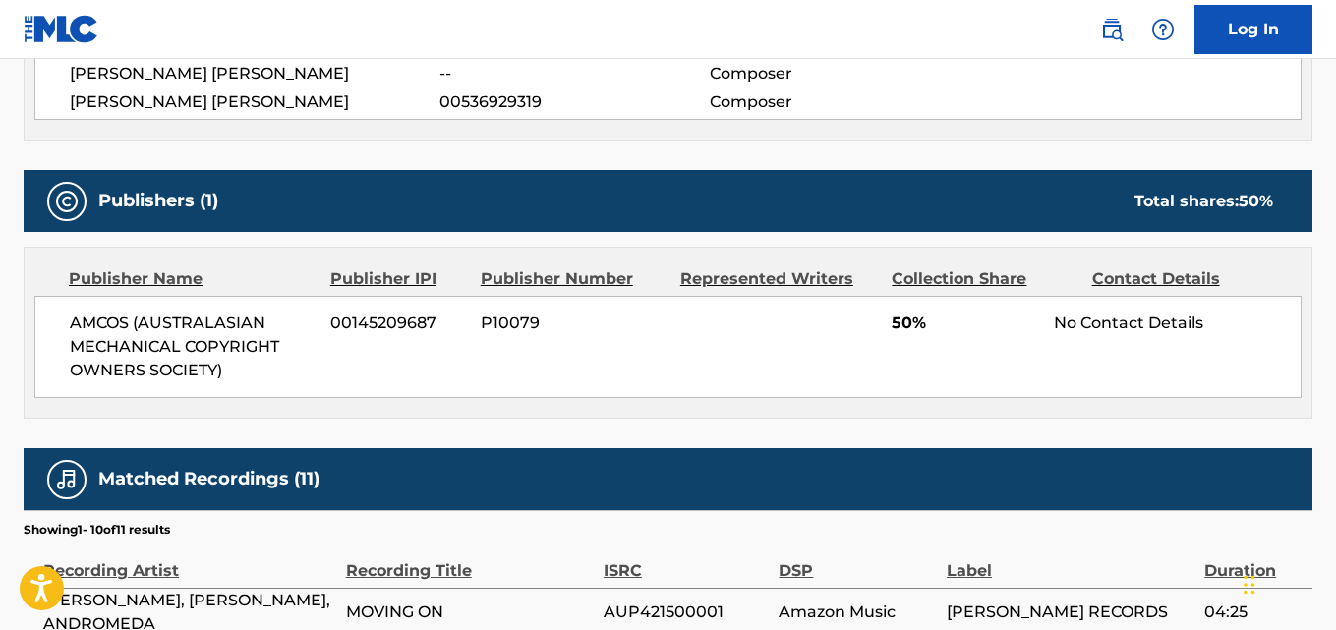
click at [890, 322] on div "AMCOS (AUSTRALASIAN MECHANICAL COPYRIGHT OWNERS SOCIETY) [PHONE_NUMBER] P10079 …" at bounding box center [667, 347] width 1267 height 102
copy span "50"
